Goal: Information Seeking & Learning: Learn about a topic

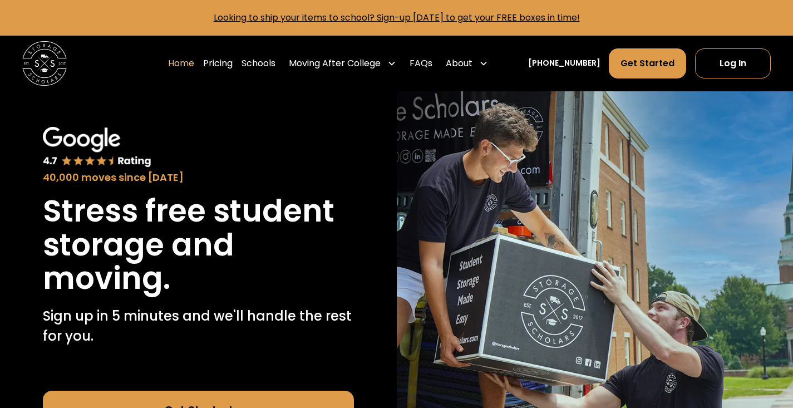
click at [501, 208] on img at bounding box center [595, 304] width 397 height 426
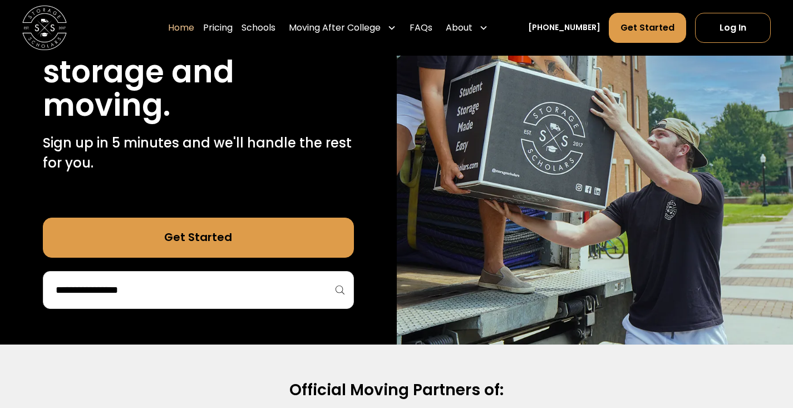
scroll to position [178, 0]
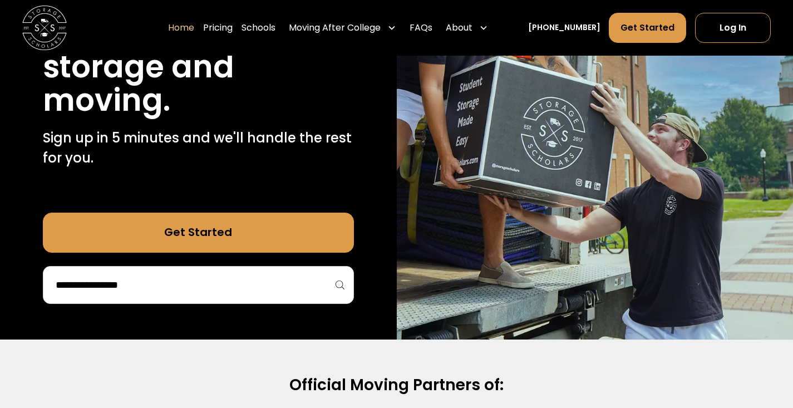
click at [324, 283] on input "search" at bounding box center [199, 285] width 288 height 19
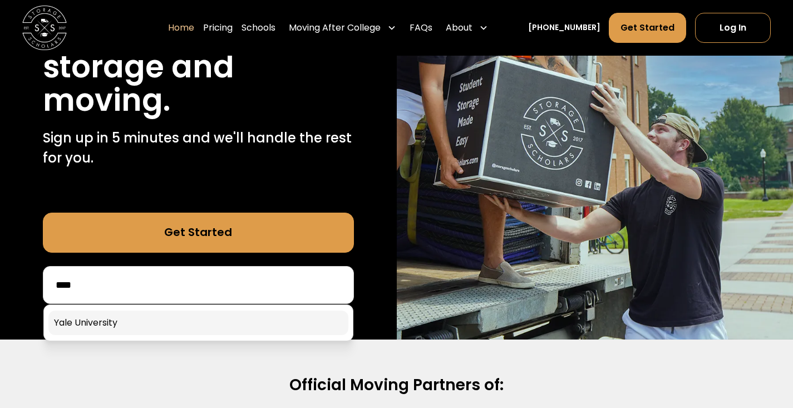
type input "****"
click at [239, 331] on link at bounding box center [198, 323] width 300 height 24
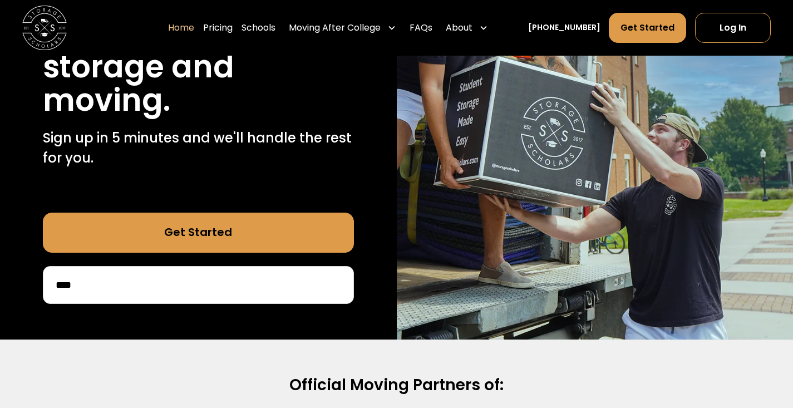
click at [247, 239] on link "Get Started" at bounding box center [198, 233] width 311 height 40
click at [60, 132] on p "Sign up in 5 minutes and we'll handle the rest for you." at bounding box center [198, 148] width 311 height 40
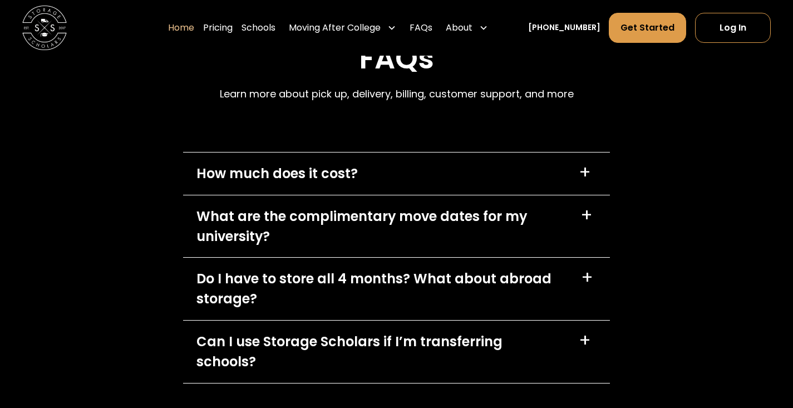
scroll to position [3185, 0]
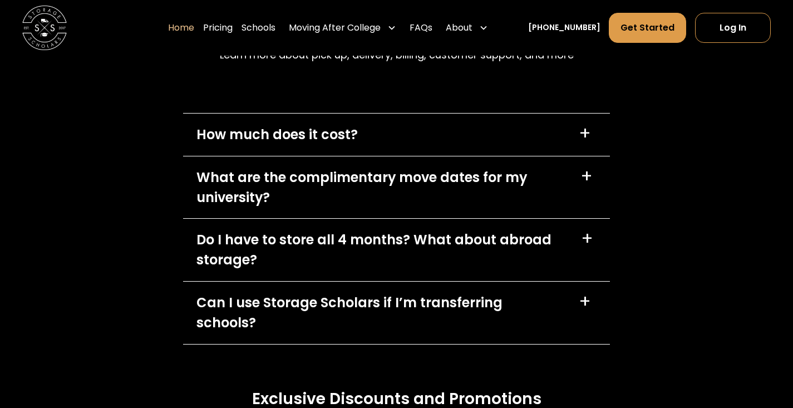
click at [586, 141] on div "+" at bounding box center [585, 134] width 12 height 18
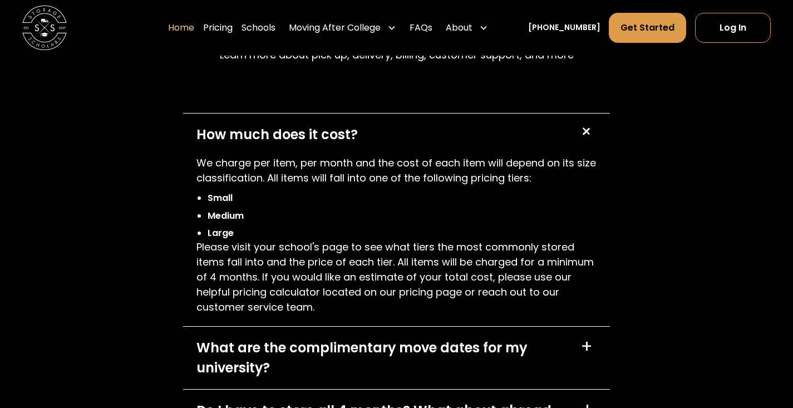
click at [586, 141] on div "+" at bounding box center [585, 131] width 21 height 21
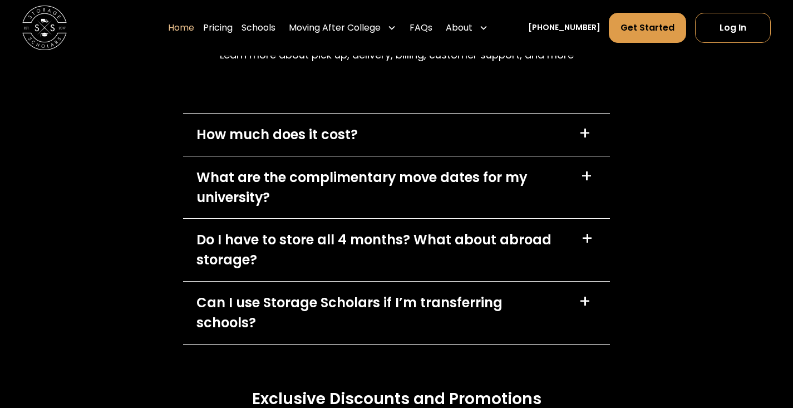
click at [586, 141] on div "+" at bounding box center [585, 134] width 12 height 18
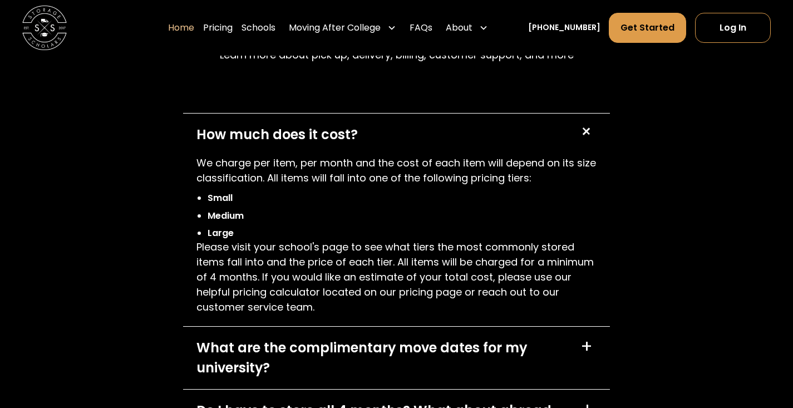
click at [586, 141] on div "+" at bounding box center [585, 131] width 21 height 21
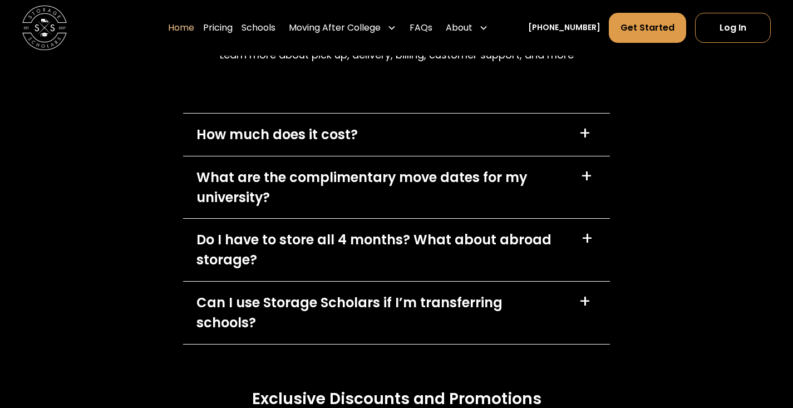
click at [586, 141] on div "+" at bounding box center [585, 134] width 12 height 18
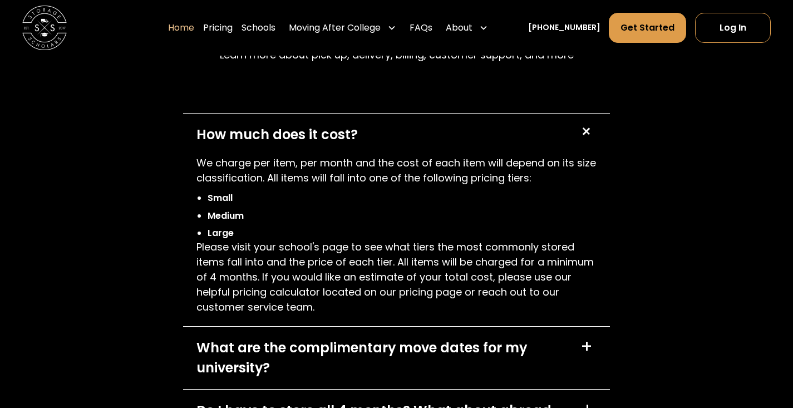
click at [586, 141] on div "+" at bounding box center [585, 131] width 21 height 21
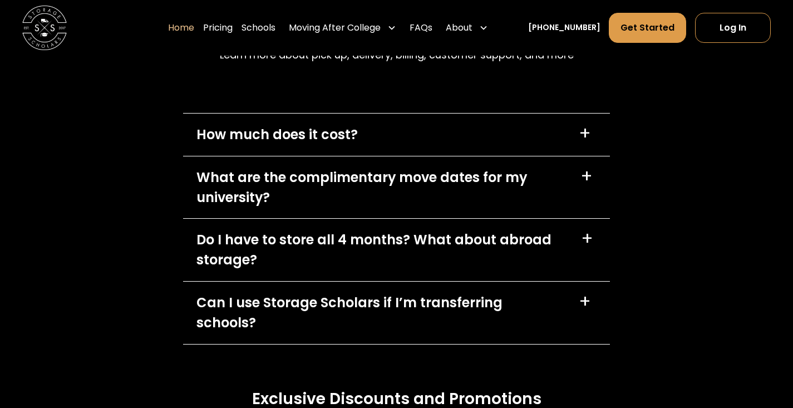
click at [586, 141] on div "+" at bounding box center [585, 134] width 12 height 18
